Goal: Task Accomplishment & Management: Manage account settings

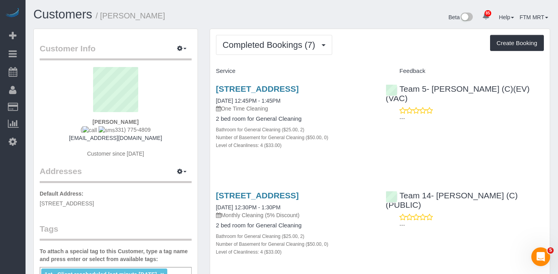
click at [292, 48] on span "Completed Bookings (7)" at bounding box center [271, 45] width 97 height 10
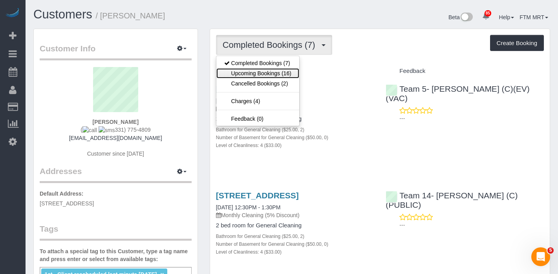
click at [275, 69] on link "Upcoming Bookings (16)" at bounding box center [257, 73] width 83 height 10
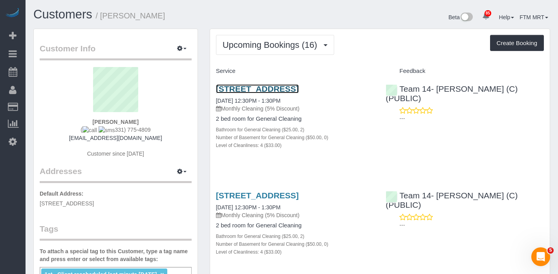
click at [244, 93] on link "[STREET_ADDRESS]" at bounding box center [257, 88] width 83 height 9
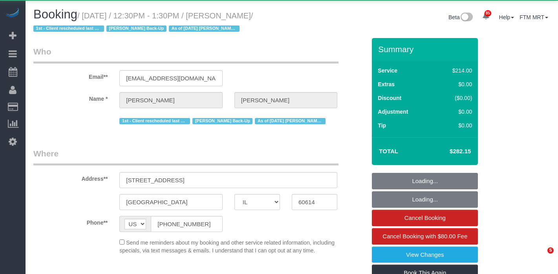
select select "IL"
select select "512"
select select "2"
select select "4"
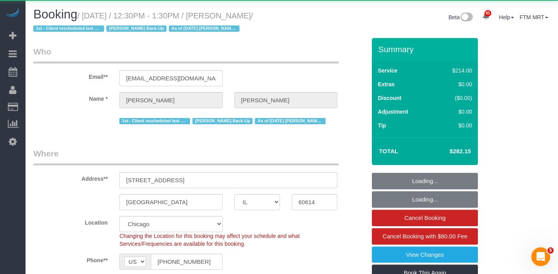
select select "object:1292"
select select "spot1"
select select "number:1"
select select "number:58"
select select "number:139"
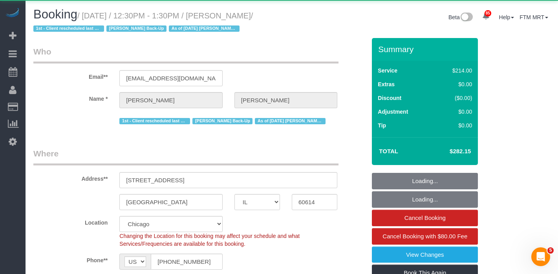
select select "number:106"
select select "2"
select select "4"
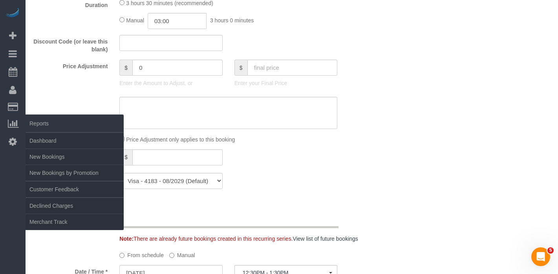
scroll to position [669, 0]
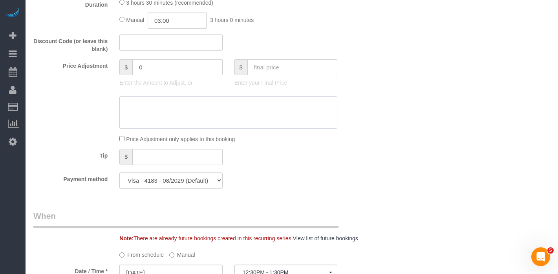
click at [179, 123] on textarea at bounding box center [228, 113] width 218 height 32
type textarea "9/29/2025 Cleaning- Price and time reduced by 30 mins."
click at [294, 75] on input "text" at bounding box center [292, 67] width 90 height 16
type input "241.84"
type input "-40.31"
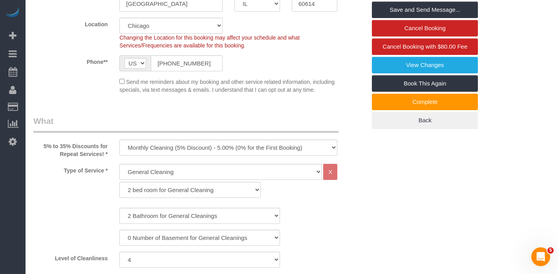
scroll to position [133, 0]
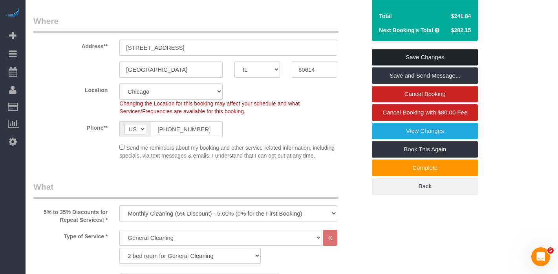
drag, startPoint x: 418, startPoint y: 55, endPoint x: 423, endPoint y: 55, distance: 4.4
click at [418, 55] on link "Save Changes" at bounding box center [425, 57] width 106 height 16
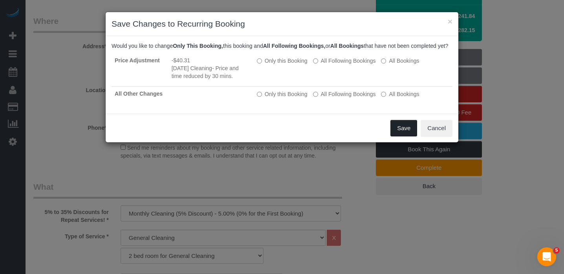
click at [397, 136] on button "Save" at bounding box center [403, 128] width 27 height 16
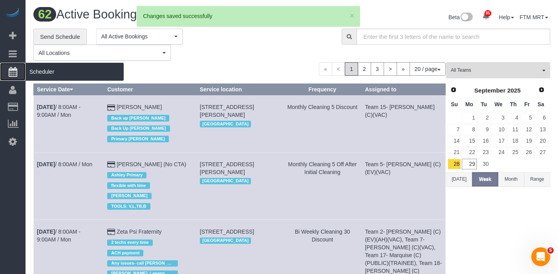
click at [41, 71] on span "Scheduler" at bounding box center [75, 72] width 98 height 18
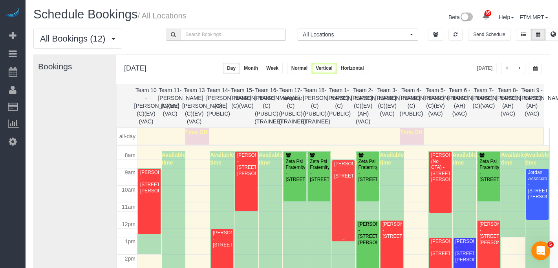
scroll to position [144, 0]
